Goal: Task Accomplishment & Management: Manage account settings

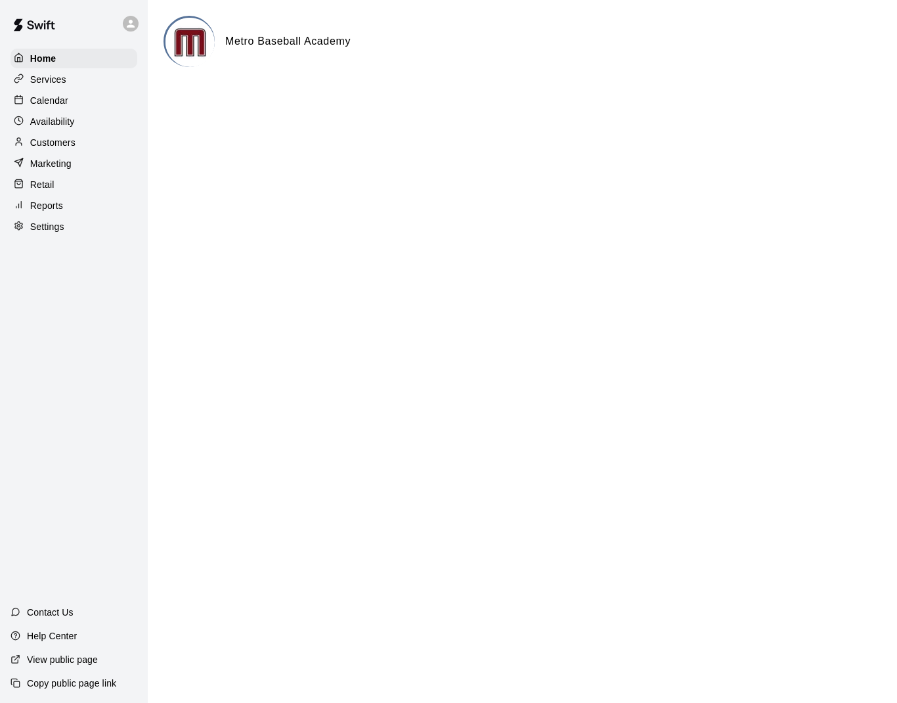
click at [88, 101] on div "Calendar" at bounding box center [74, 101] width 127 height 20
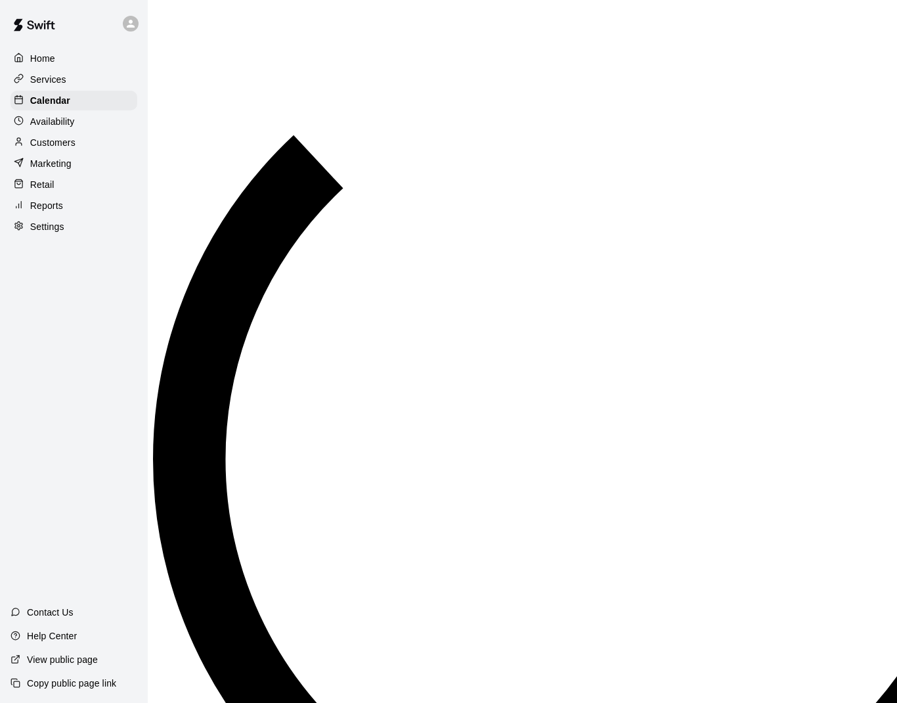
scroll to position [592, 0]
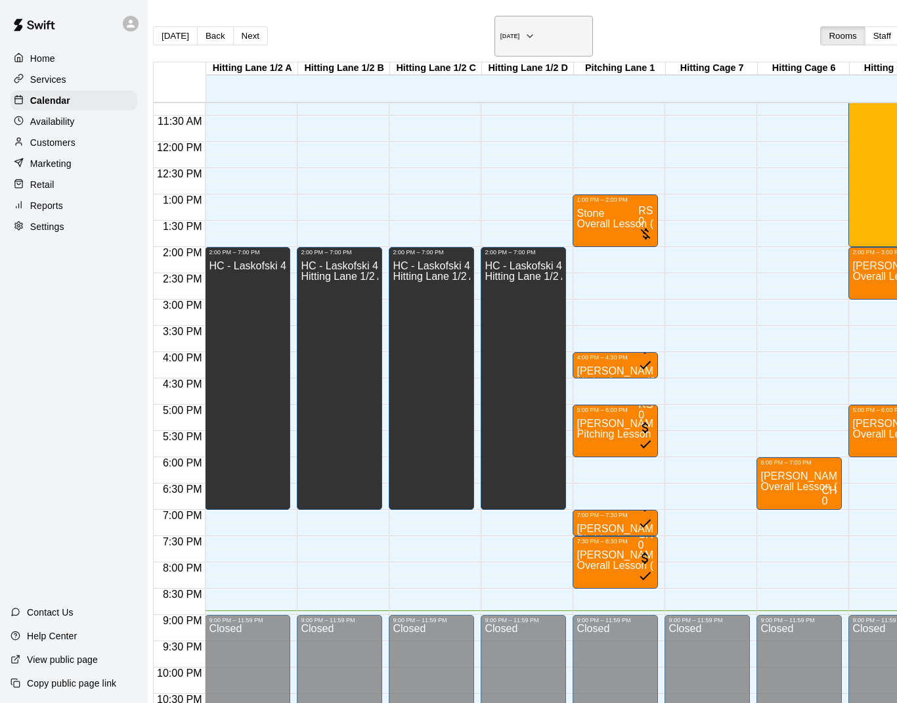
click at [528, 35] on icon "button" at bounding box center [530, 36] width 5 height 3
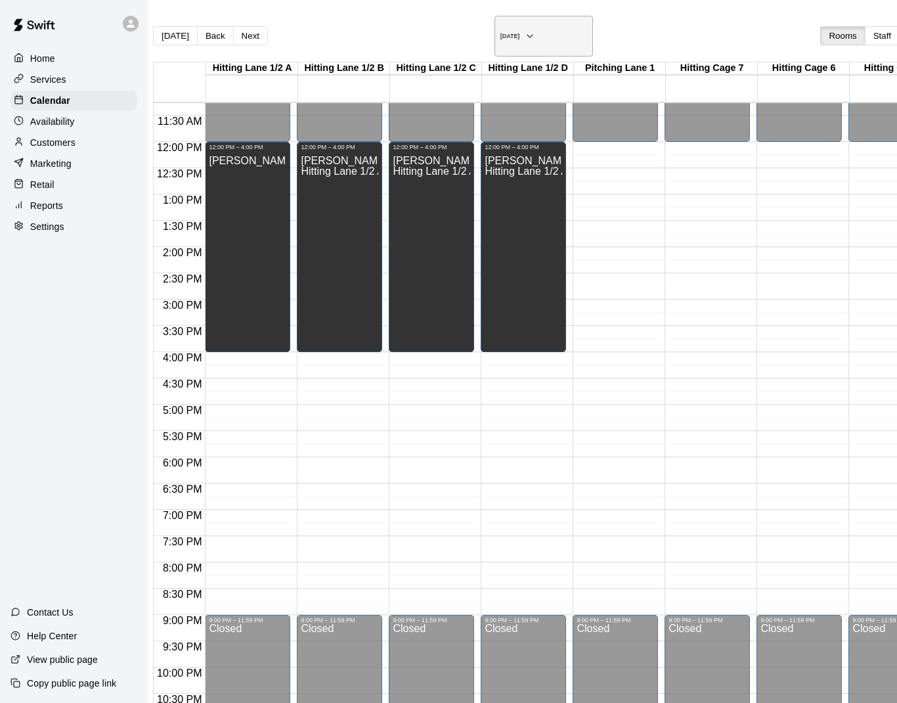
click at [501, 36] on h6 "Saturday Aug 16" at bounding box center [511, 36] width 20 height 7
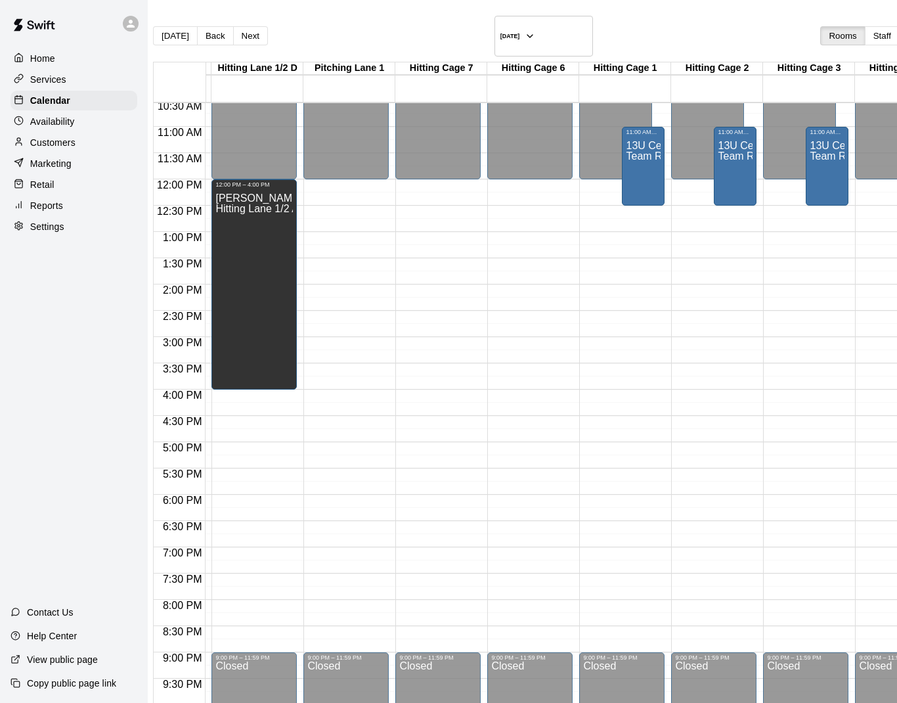
scroll to position [555, 289]
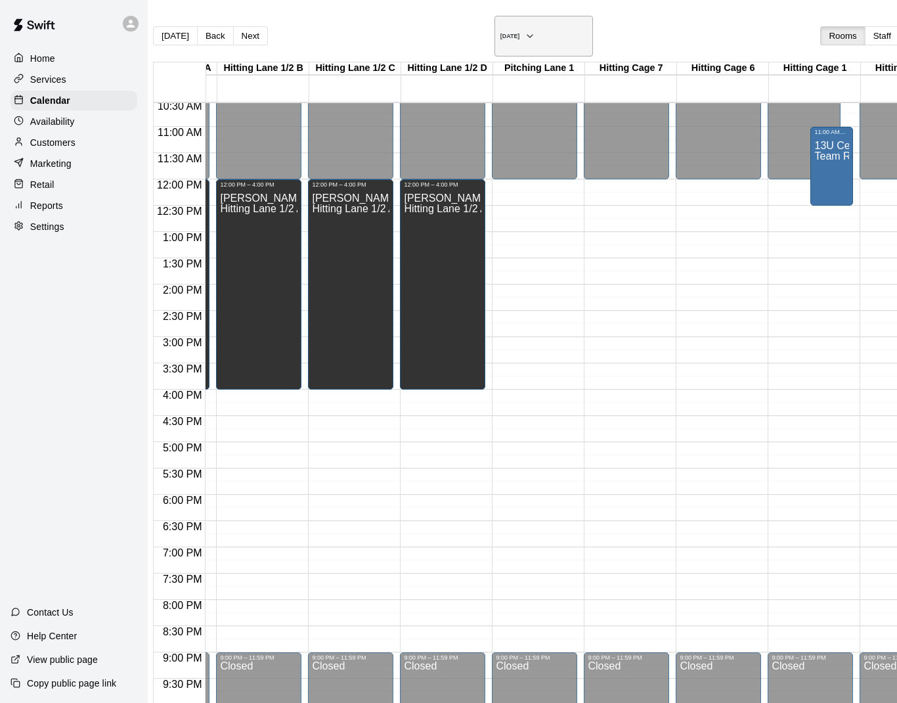
click at [501, 33] on h6 "Sunday Aug 17" at bounding box center [511, 36] width 20 height 7
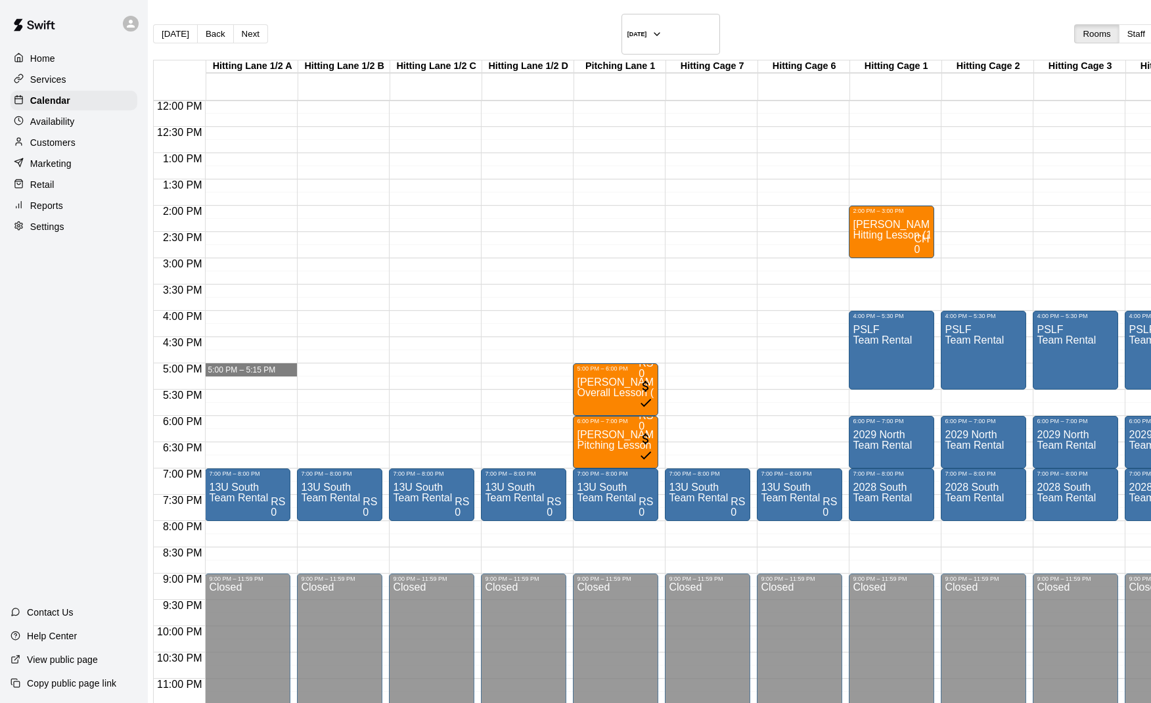
drag, startPoint x: 271, startPoint y: 350, endPoint x: 270, endPoint y: 357, distance: 6.6
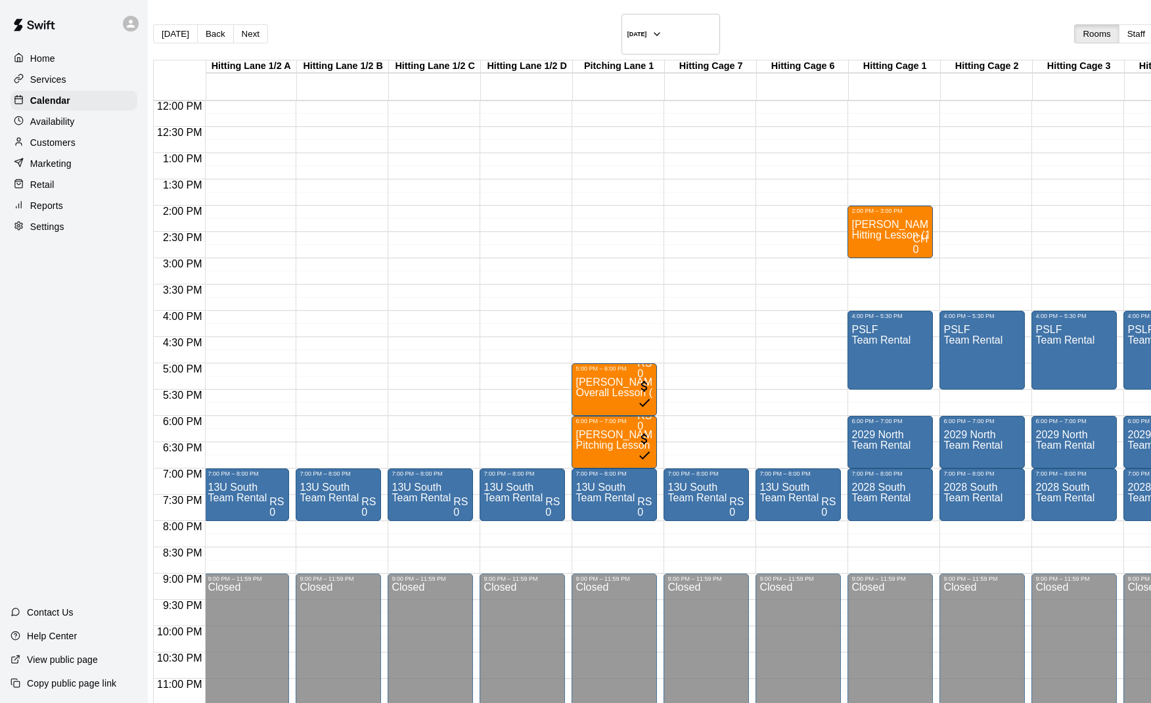
scroll to position [0, 0]
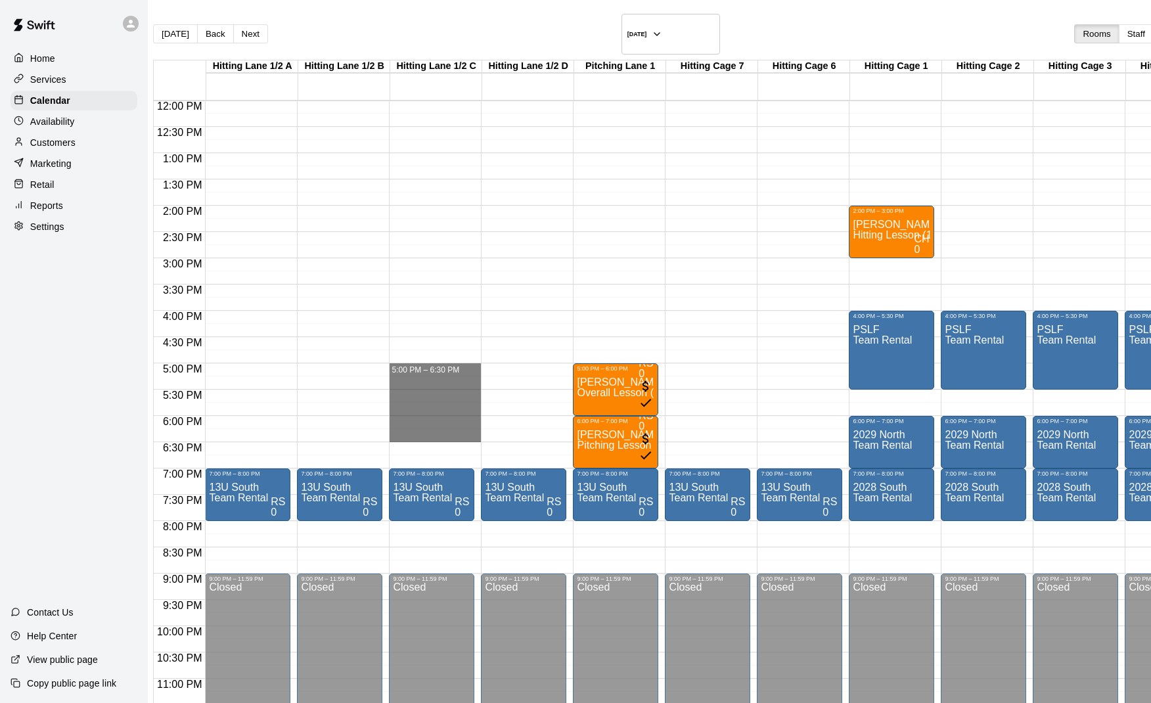
drag, startPoint x: 435, startPoint y: 351, endPoint x: 442, endPoint y: 417, distance: 66.7
click at [378, 191] on li "Team Rental" at bounding box center [223, 185] width 310 height 12
type input "**********"
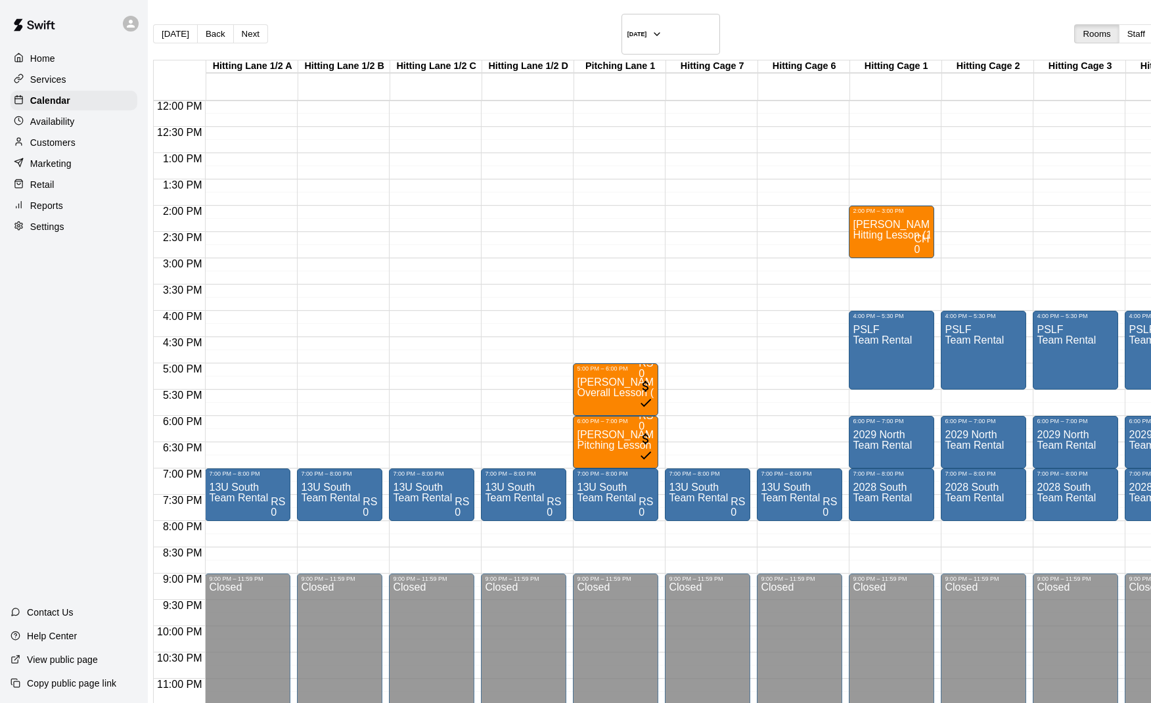
click at [363, 651] on li "Hitting Lane 1/2 D" at bounding box center [208, 657] width 310 height 12
click at [363, 568] on li "Hitting Cage 5" at bounding box center [208, 574] width 310 height 12
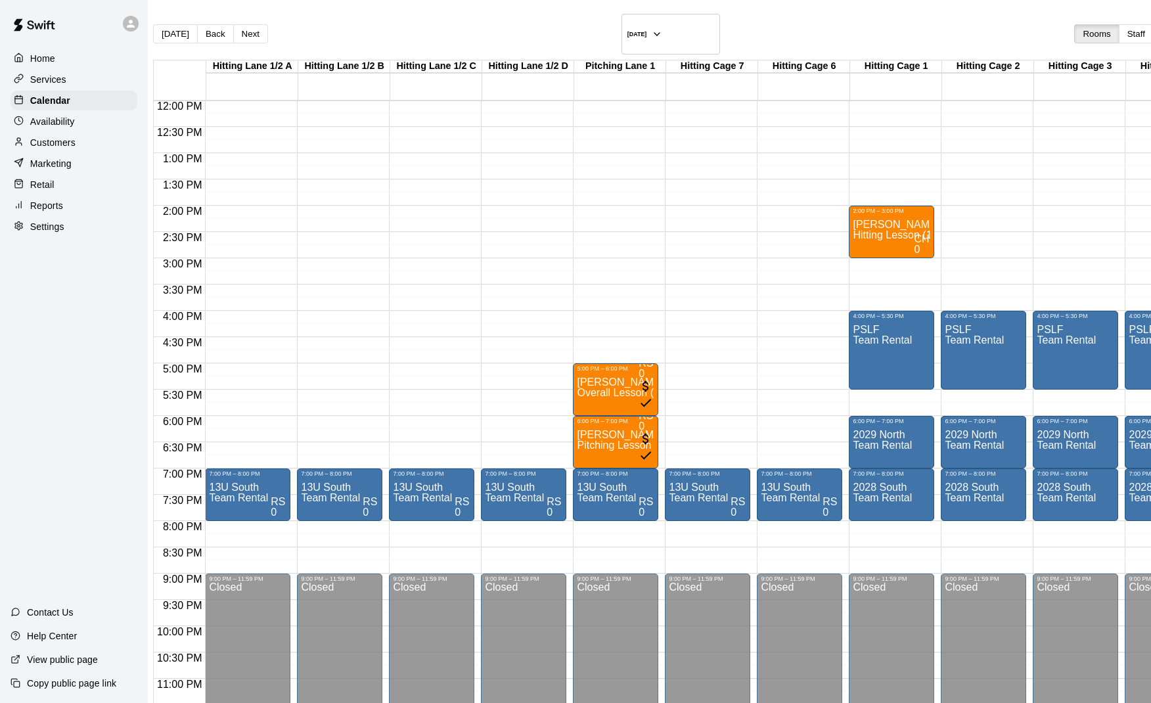
click at [363, 576] on li "Hitting Cage 7" at bounding box center [208, 582] width 310 height 12
type input "*********"
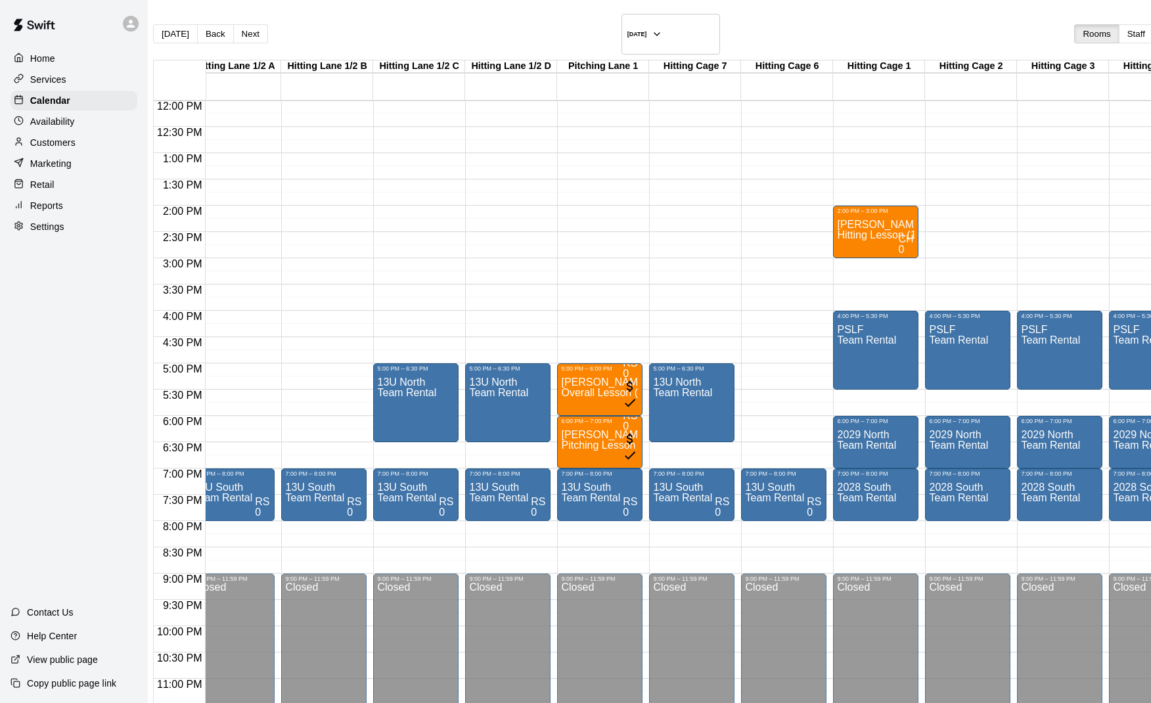
scroll to position [631, 173]
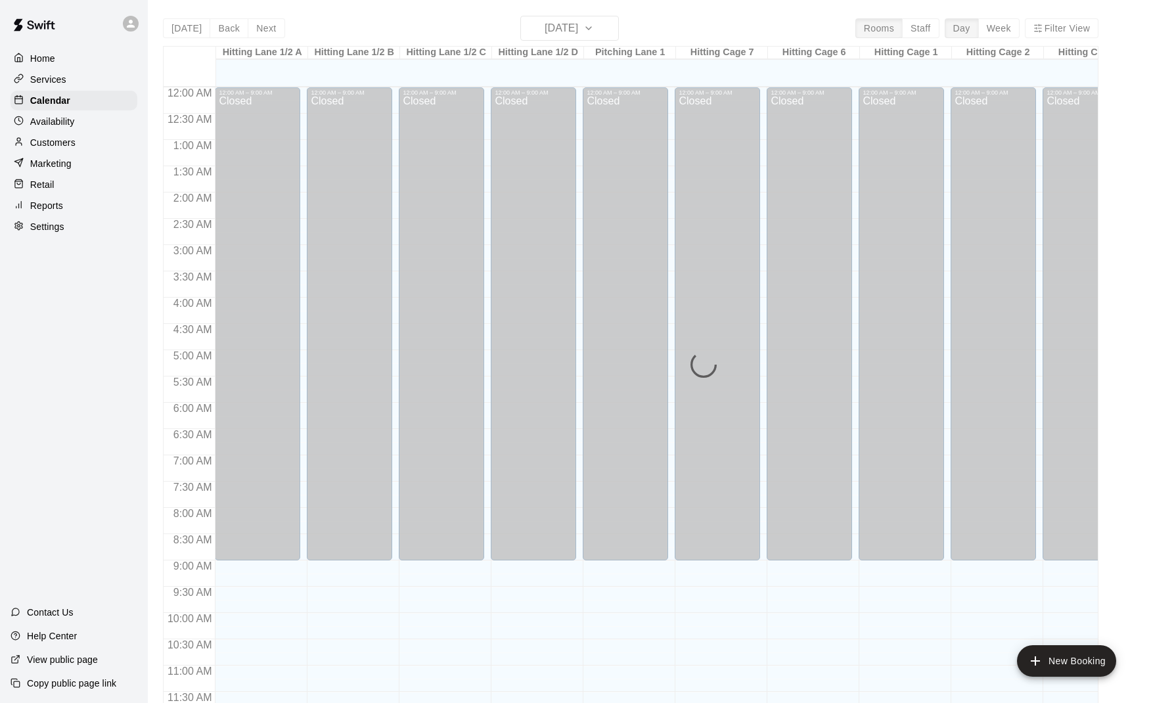
scroll to position [592, 0]
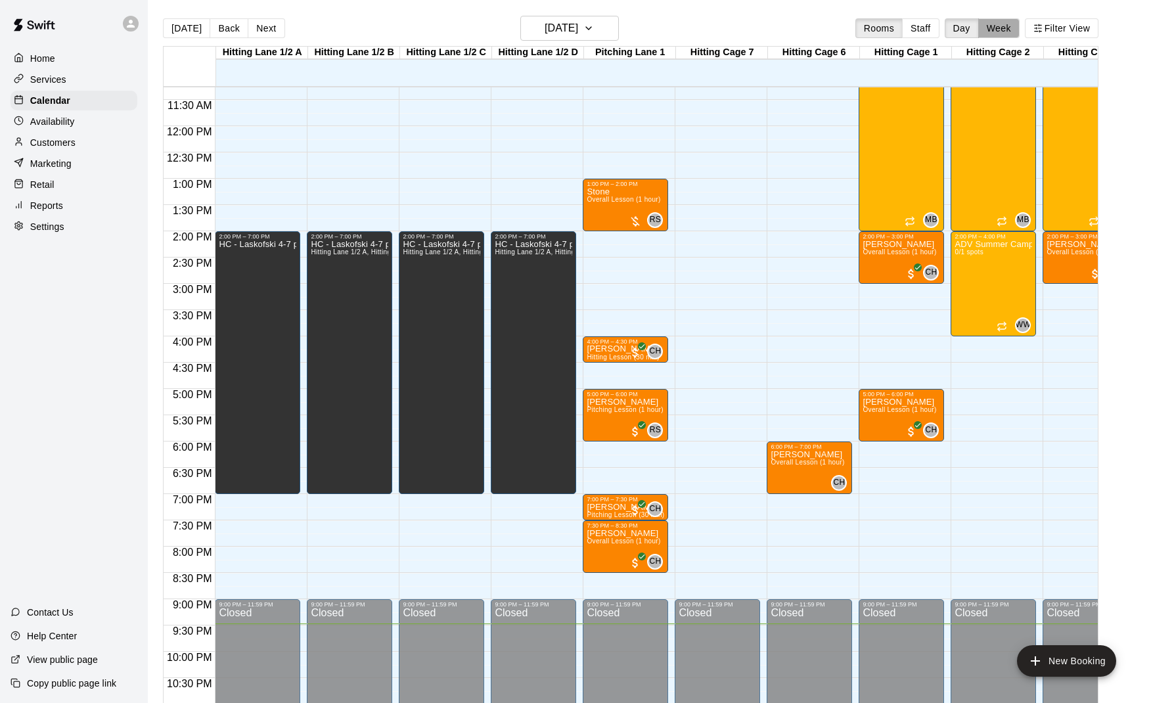
click at [992, 29] on button "Week" at bounding box center [998, 28] width 41 height 20
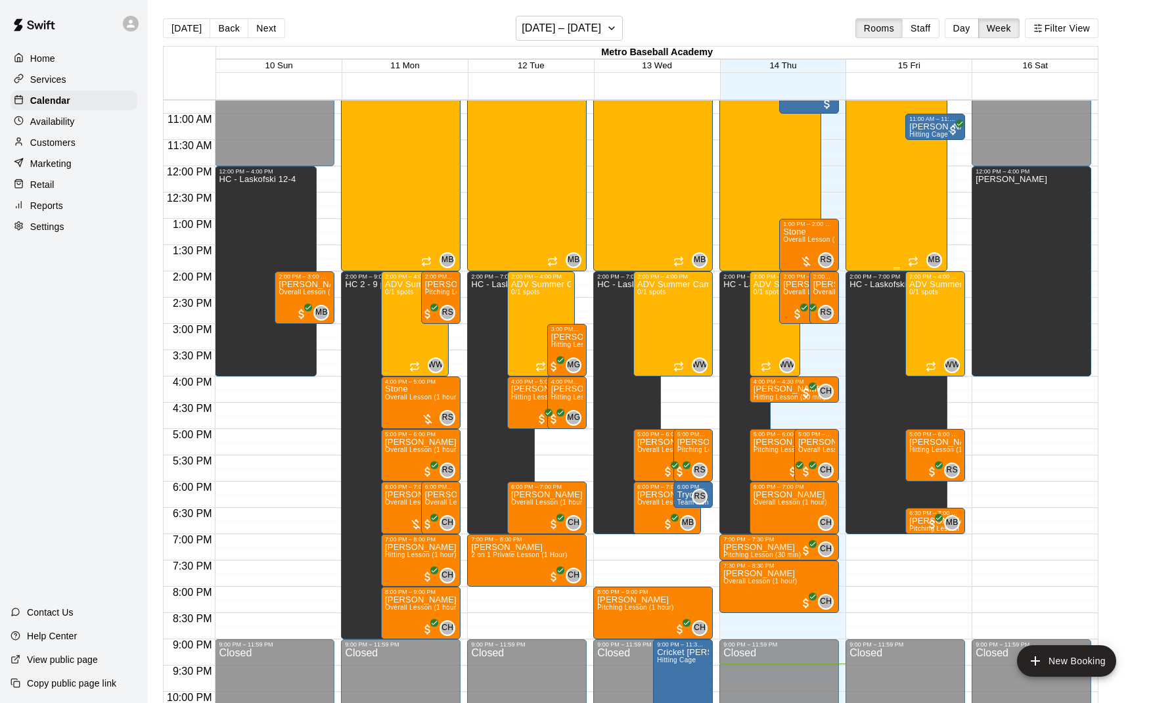
scroll to position [558, 0]
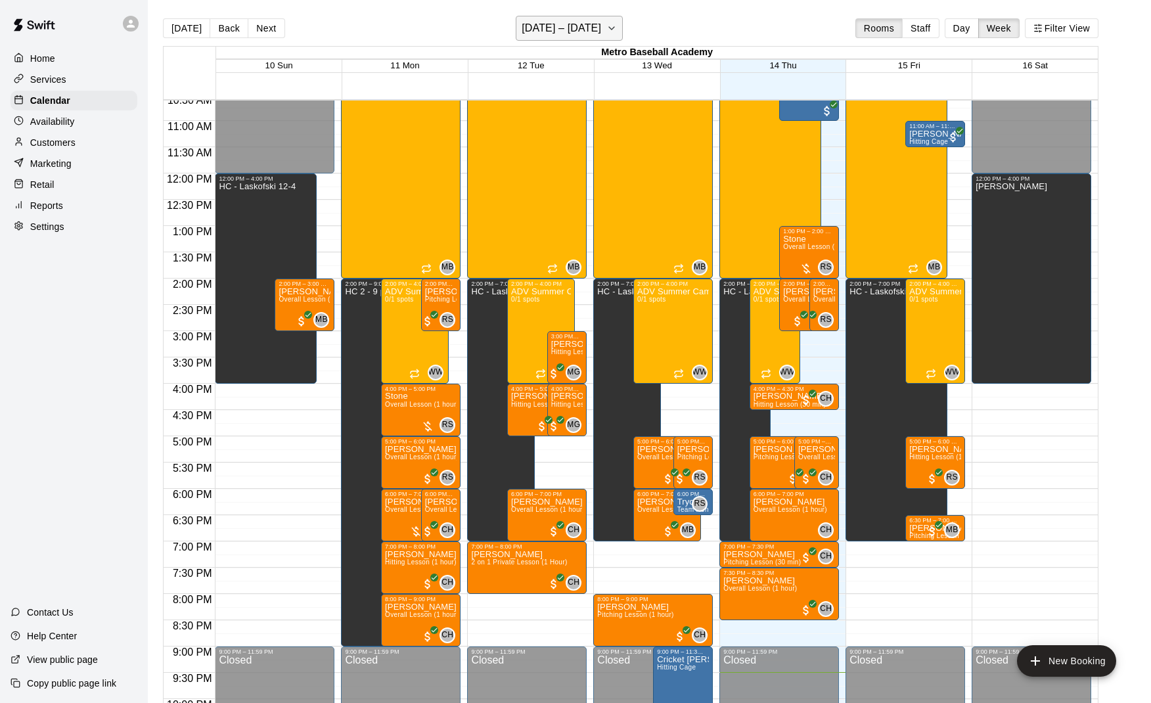
click at [582, 28] on h6 "[DATE] – [DATE]" at bounding box center [561, 28] width 79 height 18
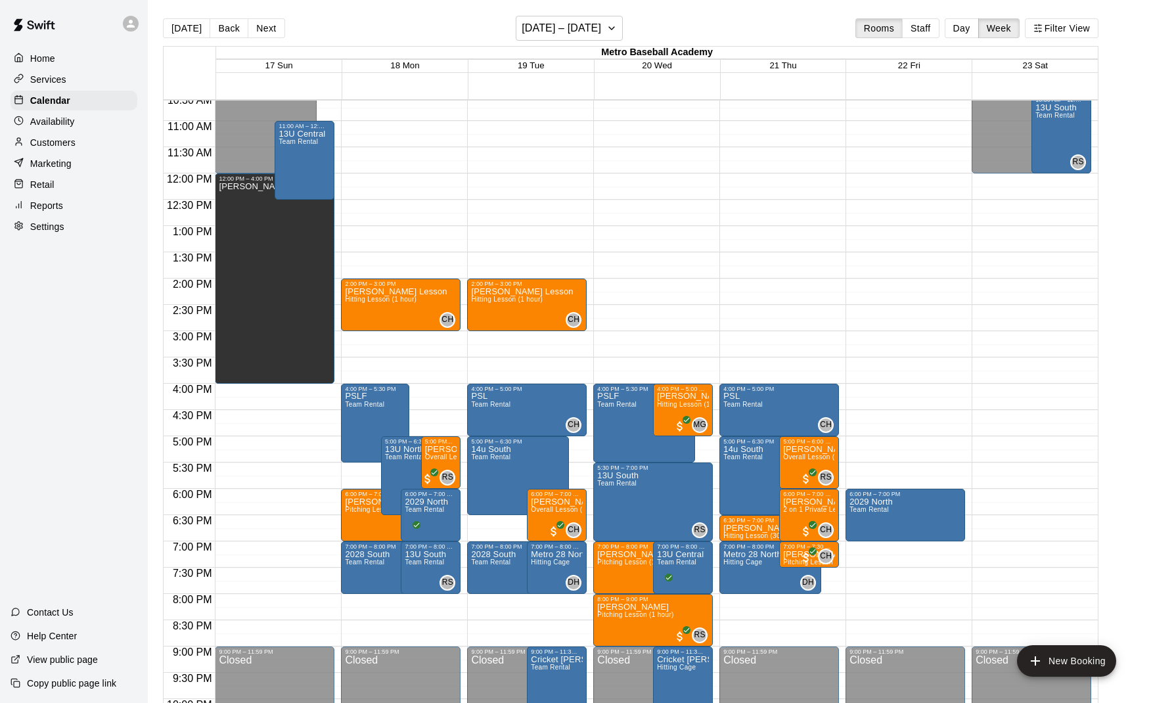
scroll to position [501, 0]
